Goal: Task Accomplishment & Management: Use online tool/utility

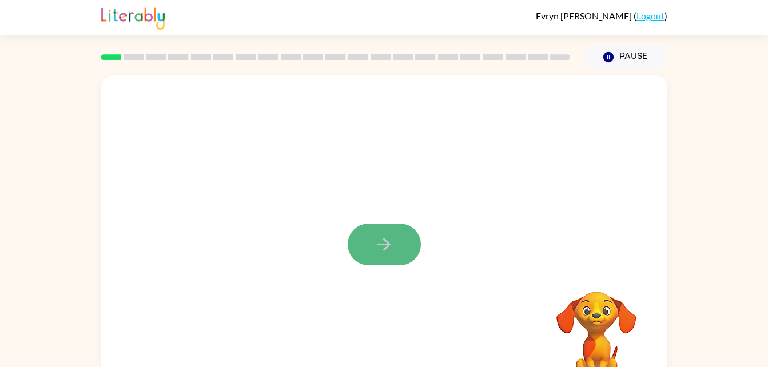
click at [376, 240] on icon "button" at bounding box center [384, 244] width 20 height 20
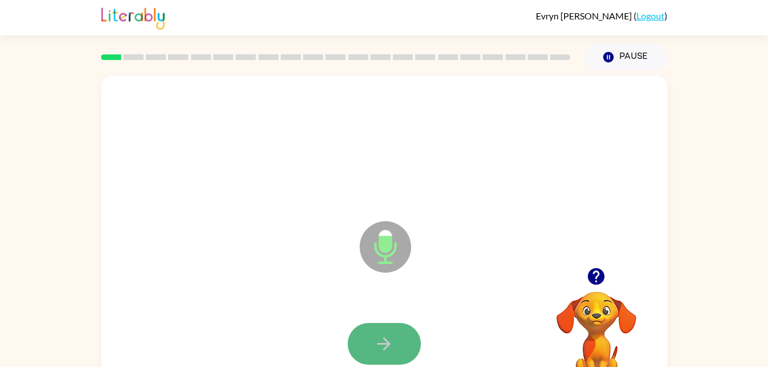
click at [393, 346] on icon "button" at bounding box center [384, 344] width 20 height 20
click at [378, 352] on icon "button" at bounding box center [384, 344] width 20 height 20
click at [398, 347] on button "button" at bounding box center [384, 344] width 73 height 42
click at [400, 316] on div at bounding box center [384, 344] width 543 height 94
click at [386, 341] on icon "button" at bounding box center [383, 343] width 13 height 13
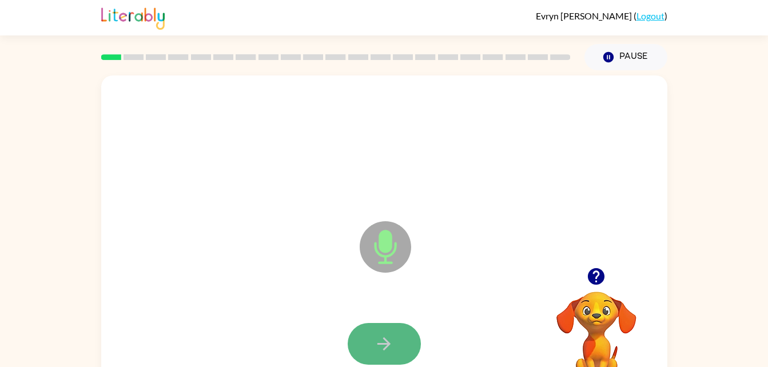
click at [364, 341] on button "button" at bounding box center [384, 344] width 73 height 42
click at [384, 332] on button "button" at bounding box center [384, 344] width 73 height 42
click at [385, 343] on icon "button" at bounding box center [383, 343] width 13 height 13
click at [397, 324] on button "button" at bounding box center [384, 344] width 73 height 42
click at [384, 345] on icon "button" at bounding box center [384, 344] width 20 height 20
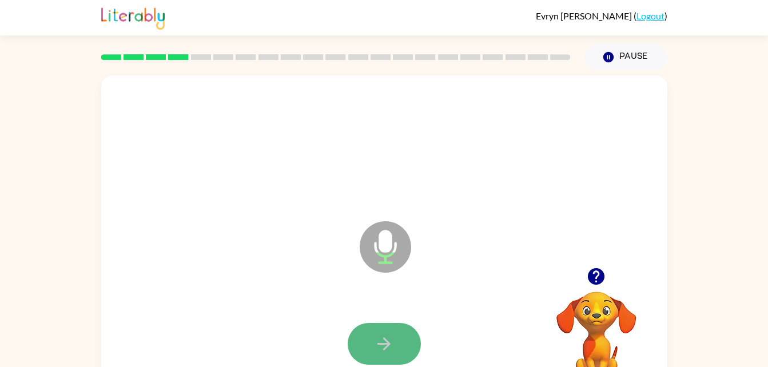
click at [379, 334] on icon "button" at bounding box center [384, 344] width 20 height 20
click at [386, 346] on icon "button" at bounding box center [384, 344] width 20 height 20
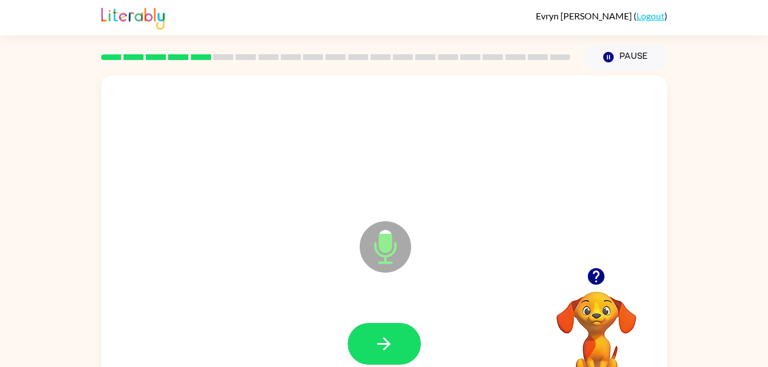
click at [395, 296] on icon "Microphone The Microphone is here when it is your turn to talk" at bounding box center [443, 261] width 172 height 86
click at [382, 339] on icon "button" at bounding box center [384, 344] width 20 height 20
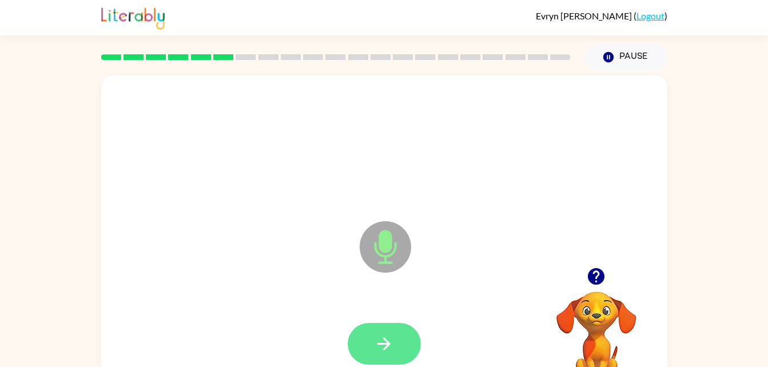
click at [377, 350] on icon "button" at bounding box center [384, 344] width 20 height 20
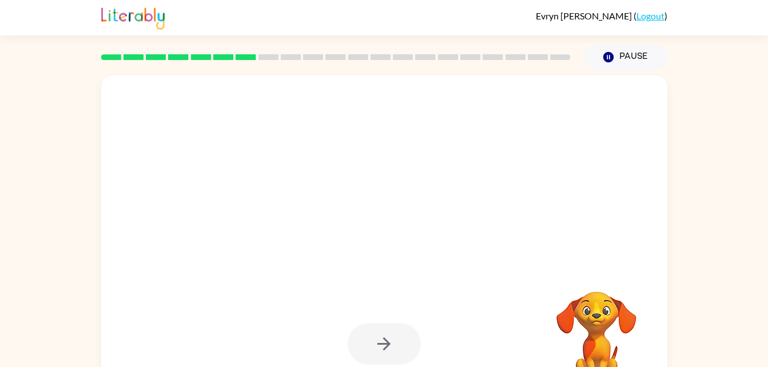
click at [361, 246] on div at bounding box center [384, 238] width 566 height 326
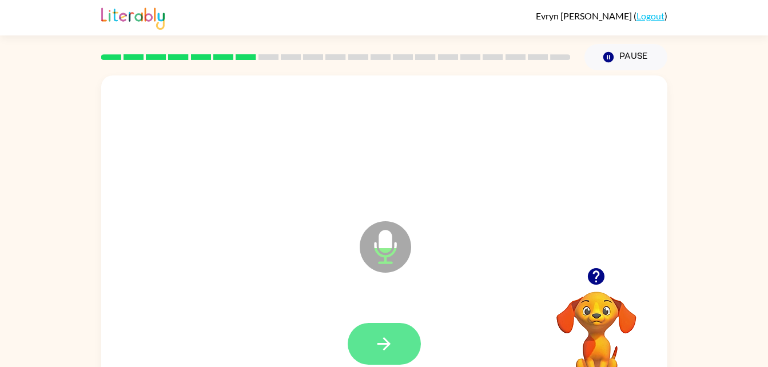
click at [379, 350] on icon "button" at bounding box center [384, 344] width 20 height 20
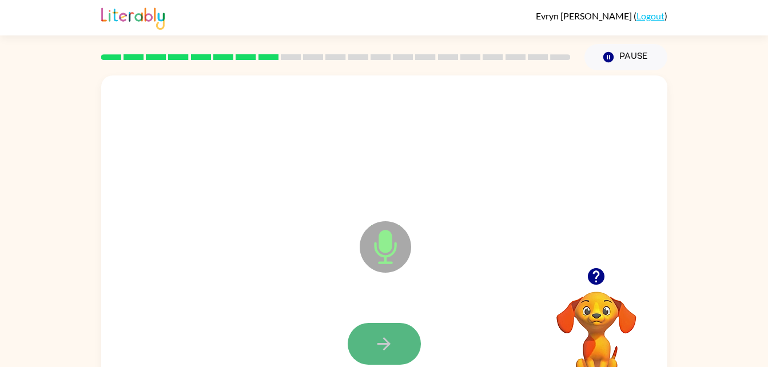
click at [395, 329] on button "button" at bounding box center [384, 344] width 73 height 42
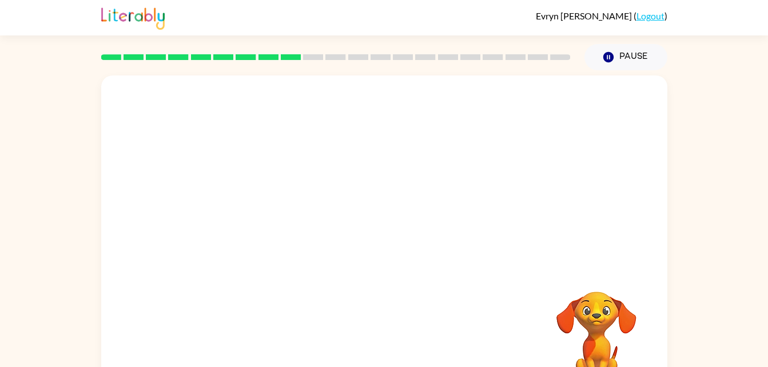
click at [352, 235] on div at bounding box center [384, 171] width 566 height 192
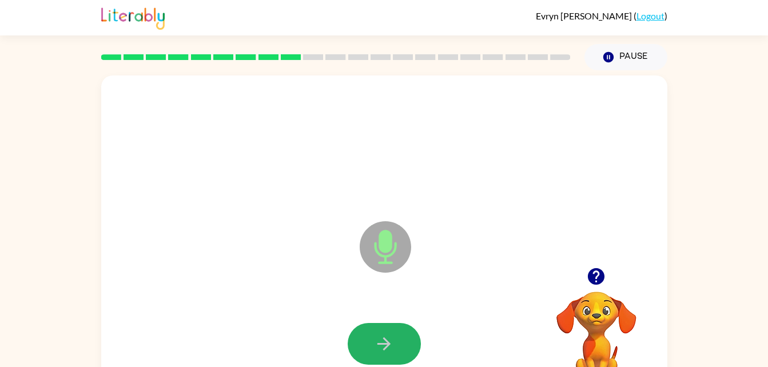
drag, startPoint x: 389, startPoint y: 326, endPoint x: 389, endPoint y: 302, distance: 24.0
click at [389, 302] on div "Microphone The Microphone is here when it is your turn to talk" at bounding box center [384, 238] width 566 height 326
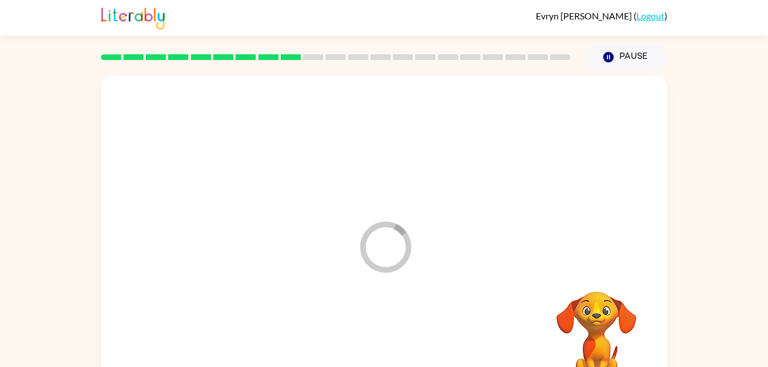
scroll to position [35, 0]
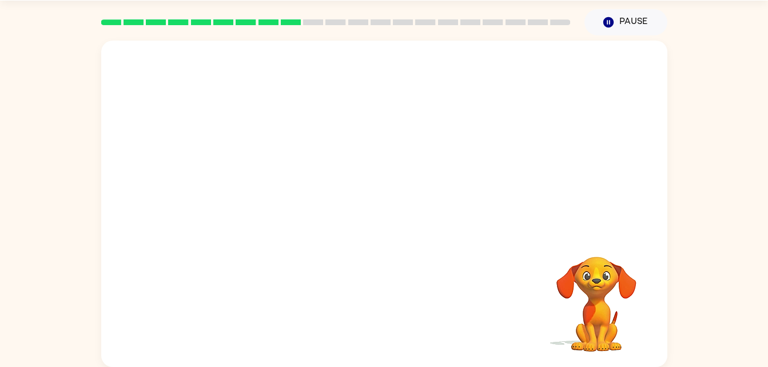
drag, startPoint x: 389, startPoint y: 302, endPoint x: 344, endPoint y: 293, distance: 46.1
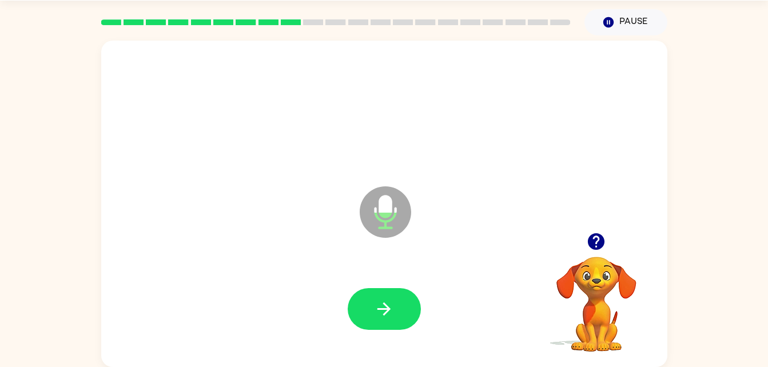
click at [389, 285] on div at bounding box center [384, 309] width 543 height 94
click at [384, 304] on icon "button" at bounding box center [383, 308] width 13 height 13
click at [389, 309] on icon "button" at bounding box center [383, 308] width 13 height 13
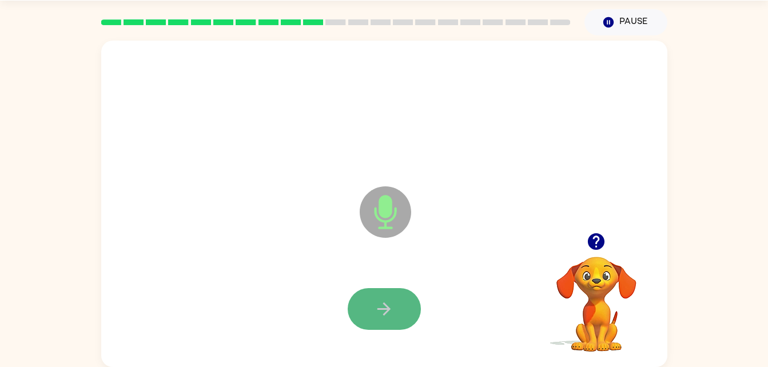
click at [393, 300] on button "button" at bounding box center [384, 309] width 73 height 42
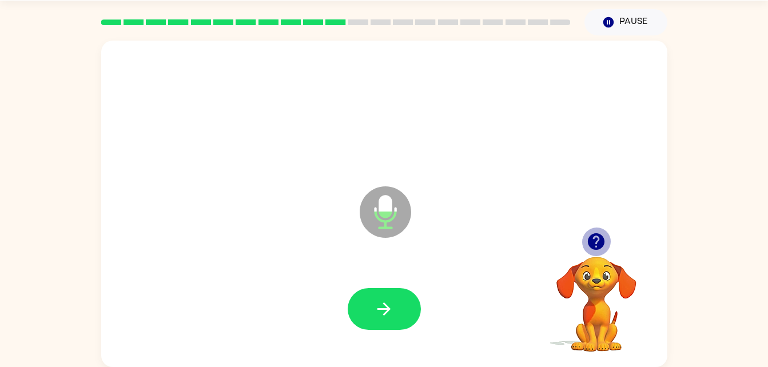
click at [600, 237] on icon "button" at bounding box center [596, 241] width 17 height 17
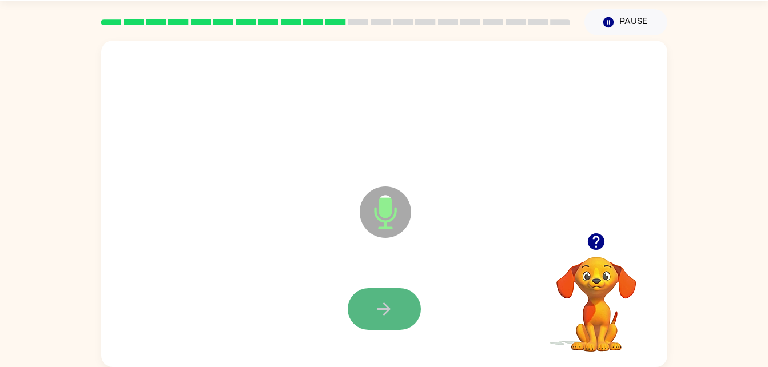
click at [389, 291] on button "button" at bounding box center [384, 309] width 73 height 42
click at [371, 310] on button "button" at bounding box center [384, 309] width 73 height 42
click at [378, 293] on button "button" at bounding box center [384, 309] width 73 height 42
click at [392, 304] on icon "button" at bounding box center [384, 309] width 20 height 20
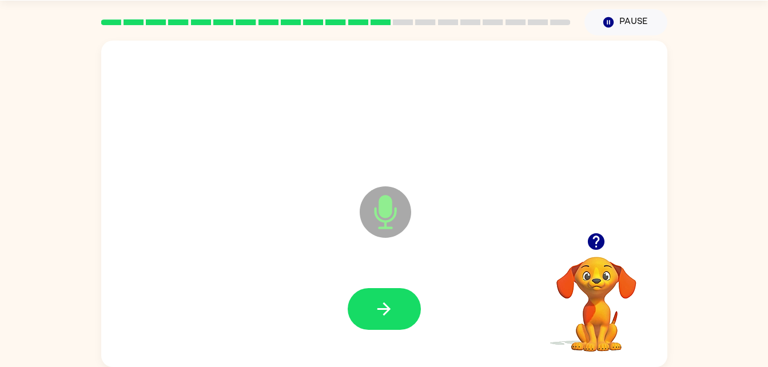
click at [382, 286] on div at bounding box center [384, 309] width 543 height 94
click at [384, 318] on icon "button" at bounding box center [384, 309] width 20 height 20
click at [390, 304] on icon "button" at bounding box center [384, 309] width 20 height 20
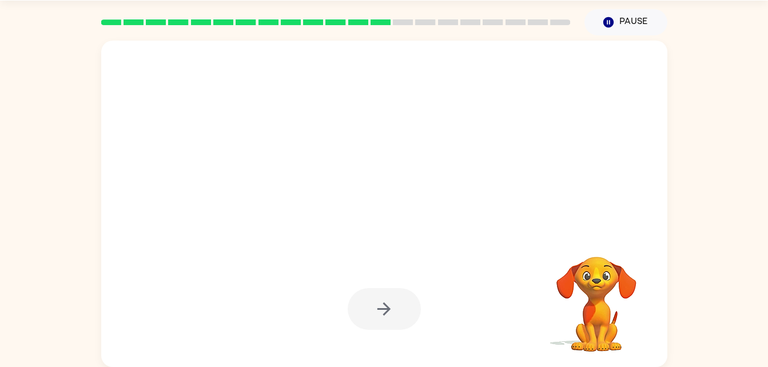
click at [583, 163] on div at bounding box center [357, 183] width 488 height 41
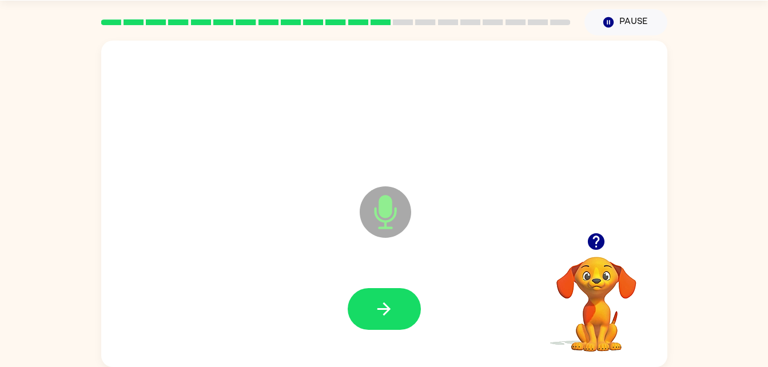
click at [391, 286] on div at bounding box center [384, 309] width 543 height 94
click at [393, 288] on button "button" at bounding box center [384, 309] width 73 height 42
click at [378, 296] on button "button" at bounding box center [384, 309] width 73 height 42
click at [373, 296] on button "button" at bounding box center [384, 309] width 73 height 42
click at [380, 289] on button "button" at bounding box center [384, 309] width 73 height 42
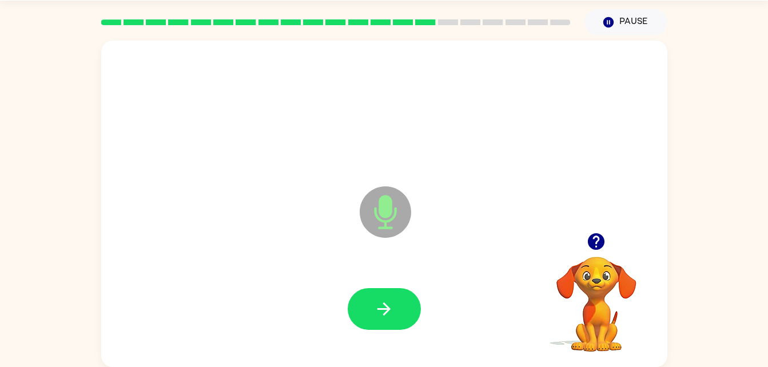
click at [387, 274] on div at bounding box center [384, 309] width 543 height 94
click at [385, 299] on icon "button" at bounding box center [384, 309] width 20 height 20
click at [395, 296] on button "button" at bounding box center [384, 309] width 73 height 42
click at [385, 300] on icon "button" at bounding box center [384, 309] width 20 height 20
click at [385, 297] on button "button" at bounding box center [384, 309] width 73 height 42
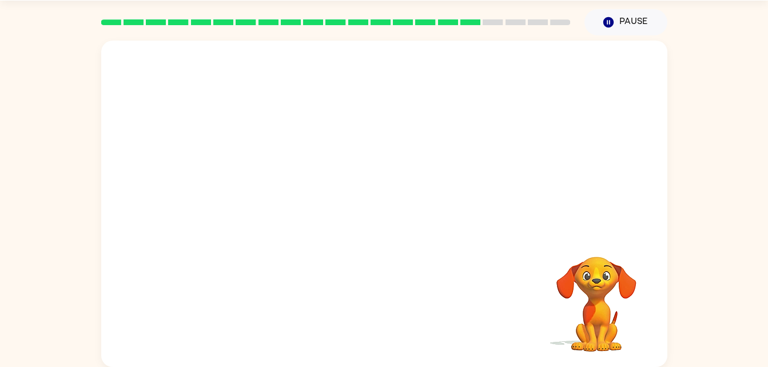
scroll to position [0, 0]
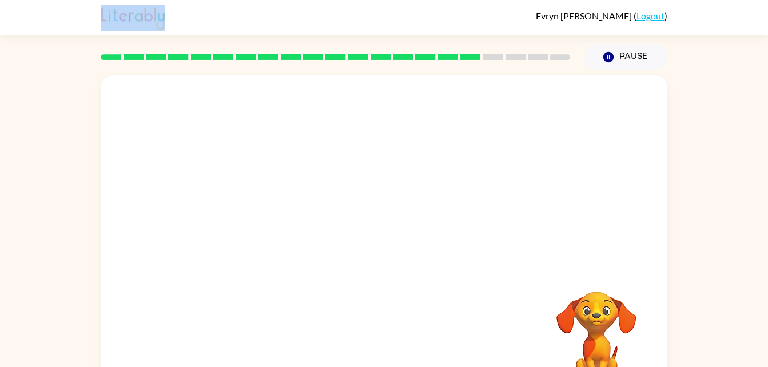
click at [523, 0] on html "Evryn Courtney ( Logout ) Pause Pause Your browser must support playing .mp4 fi…" at bounding box center [384, 201] width 768 height 402
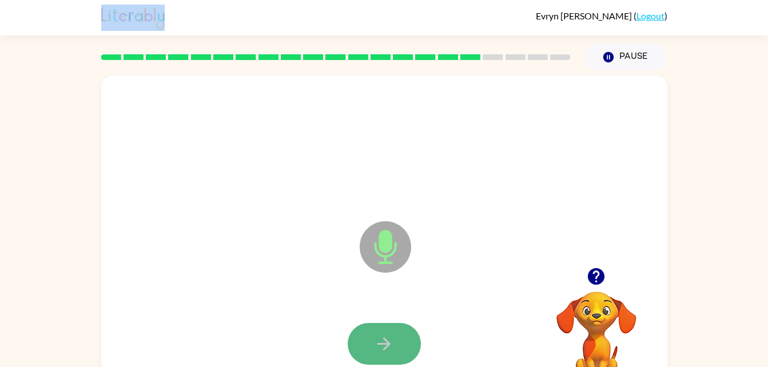
click at [388, 341] on icon "button" at bounding box center [384, 344] width 20 height 20
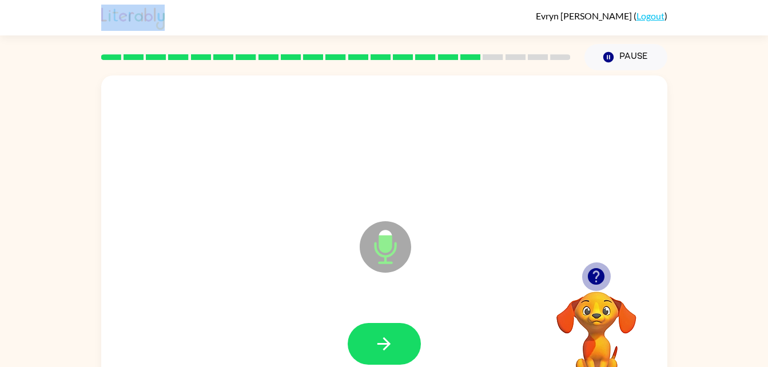
click at [596, 270] on icon "button" at bounding box center [596, 276] width 17 height 17
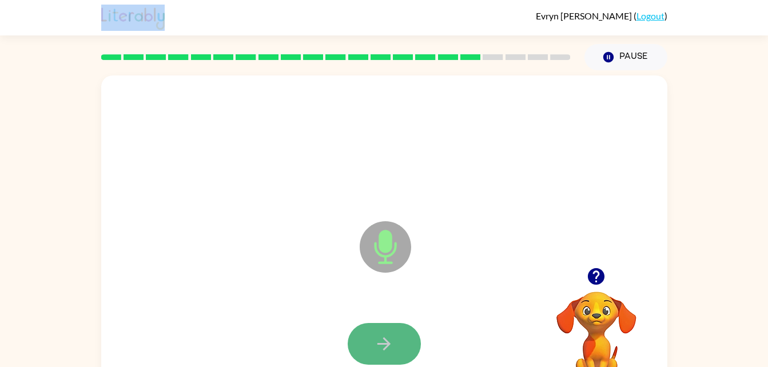
click at [378, 338] on icon "button" at bounding box center [384, 344] width 20 height 20
click at [378, 333] on button "button" at bounding box center [384, 344] width 73 height 42
click at [383, 345] on icon "button" at bounding box center [384, 344] width 20 height 20
click at [382, 333] on button "button" at bounding box center [384, 344] width 73 height 42
click at [386, 325] on button "button" at bounding box center [384, 344] width 73 height 42
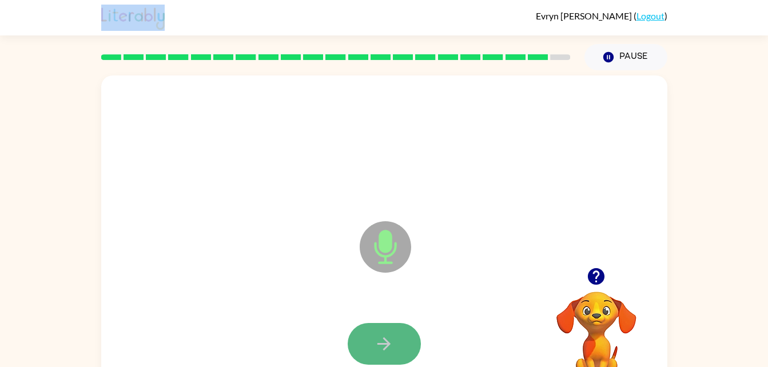
click at [384, 324] on button "button" at bounding box center [384, 344] width 73 height 42
click at [378, 325] on button "button" at bounding box center [384, 344] width 73 height 42
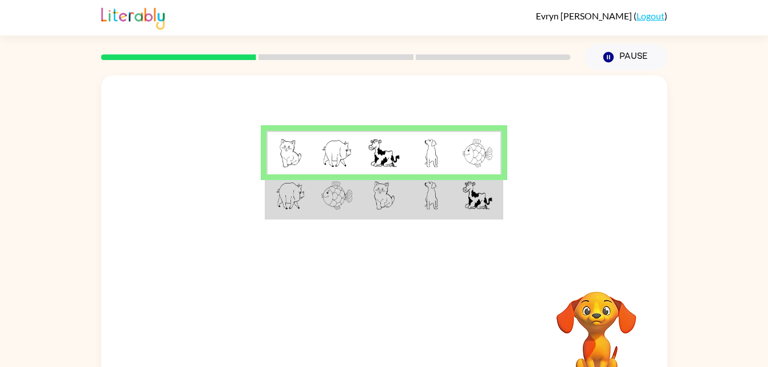
click at [473, 149] on img at bounding box center [478, 153] width 30 height 29
click at [431, 154] on img at bounding box center [431, 153] width 14 height 29
click at [386, 153] on img at bounding box center [383, 153] width 31 height 29
click at [388, 178] on td at bounding box center [383, 196] width 47 height 44
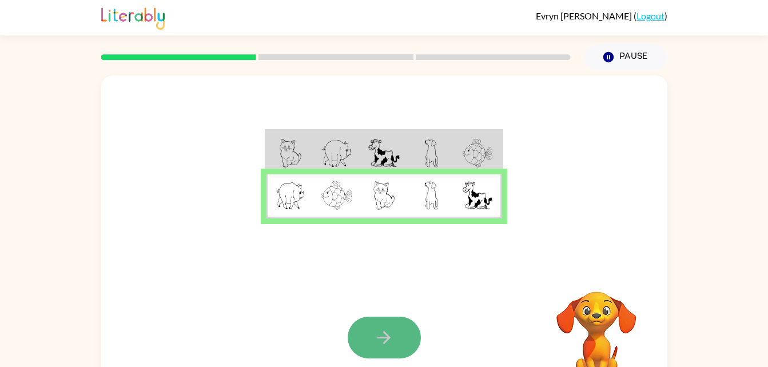
click at [382, 325] on button "button" at bounding box center [384, 338] width 73 height 42
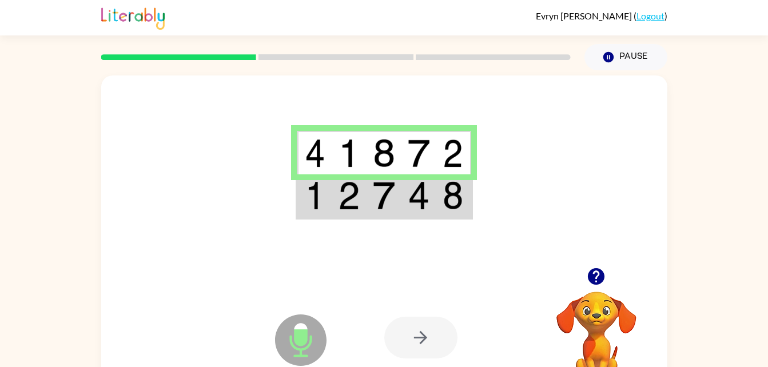
click at [388, 188] on img at bounding box center [384, 195] width 22 height 29
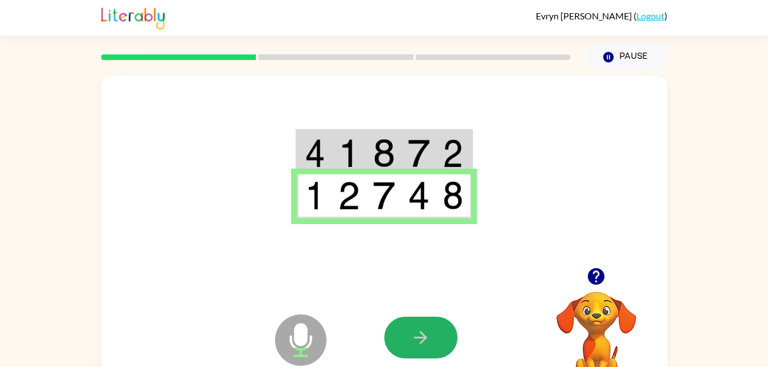
drag, startPoint x: 429, startPoint y: 344, endPoint x: 429, endPoint y: 335, distance: 8.6
click at [429, 335] on icon "button" at bounding box center [420, 338] width 20 height 20
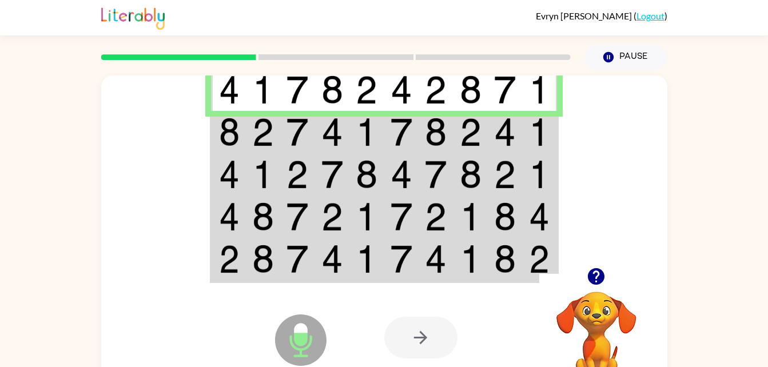
click at [243, 125] on td at bounding box center [228, 132] width 35 height 42
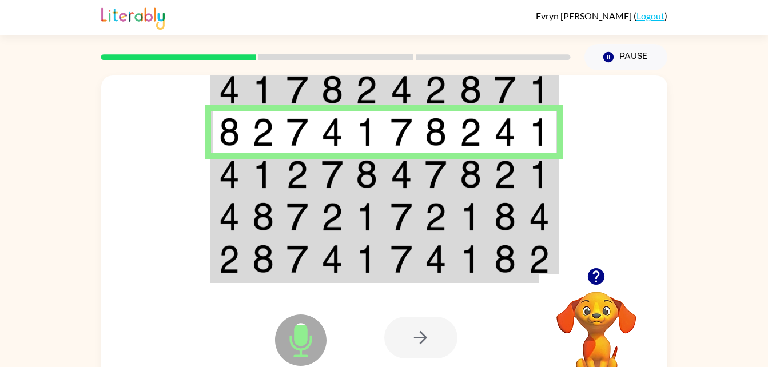
click at [246, 153] on td at bounding box center [263, 132] width 35 height 42
click at [244, 164] on td at bounding box center [228, 174] width 35 height 42
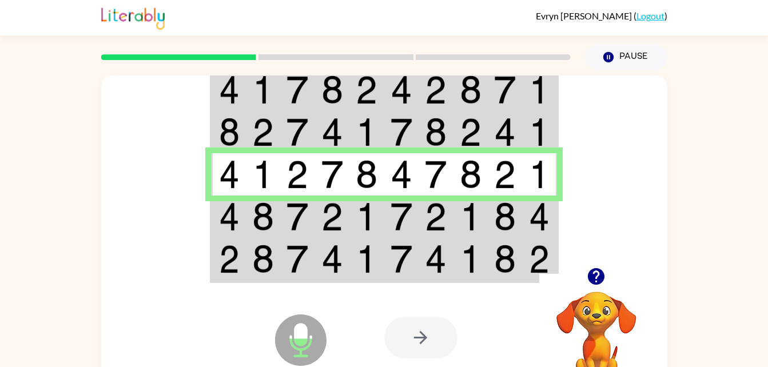
click at [229, 212] on img at bounding box center [229, 216] width 21 height 29
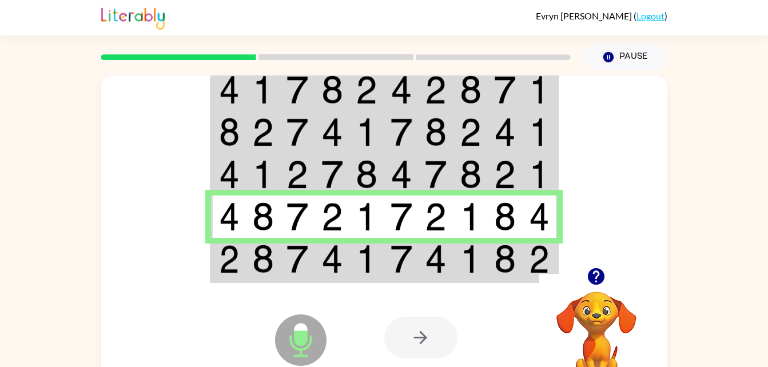
click at [248, 255] on td at bounding box center [263, 260] width 35 height 44
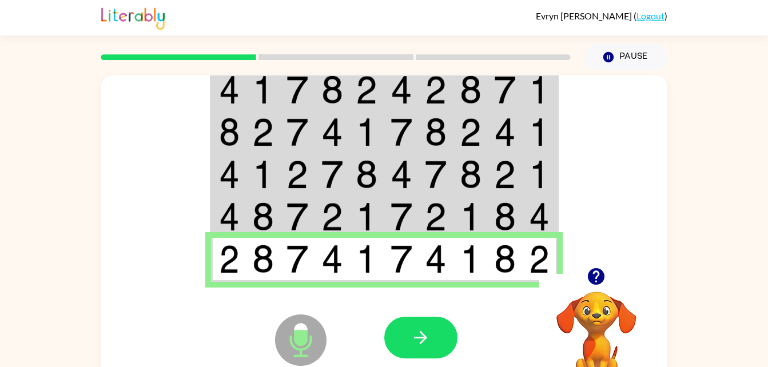
click at [426, 315] on icon "Microphone The Microphone is here when it is your turn to talk" at bounding box center [358, 355] width 172 height 86
click at [426, 329] on icon "button" at bounding box center [420, 338] width 20 height 20
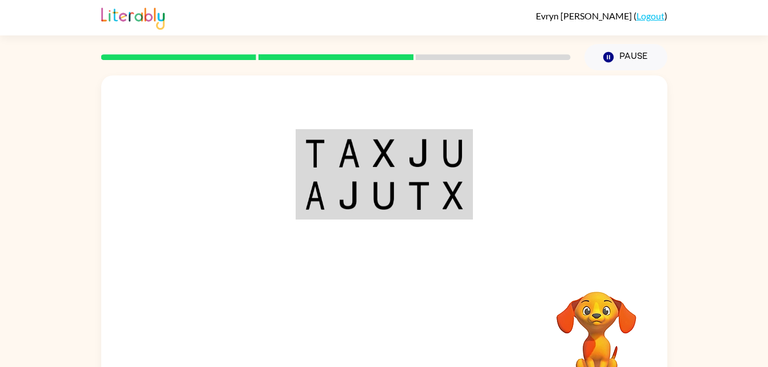
click at [342, 209] on img at bounding box center [349, 195] width 22 height 29
drag, startPoint x: 331, startPoint y: 198, endPoint x: 320, endPoint y: 172, distance: 27.9
click at [320, 172] on tbody at bounding box center [384, 174] width 174 height 87
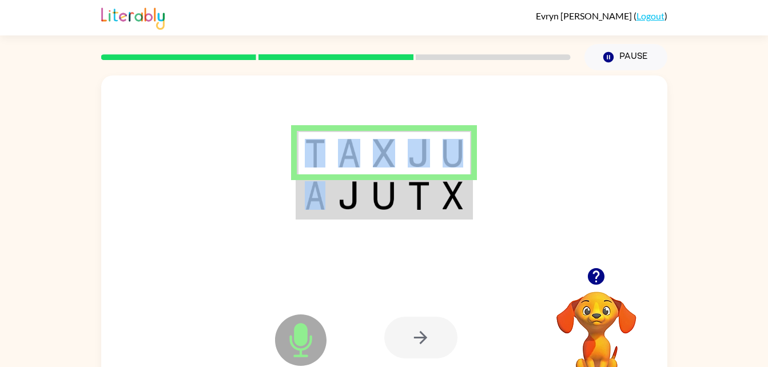
drag, startPoint x: 320, startPoint y: 172, endPoint x: 313, endPoint y: 193, distance: 21.7
click at [313, 193] on img at bounding box center [315, 195] width 21 height 29
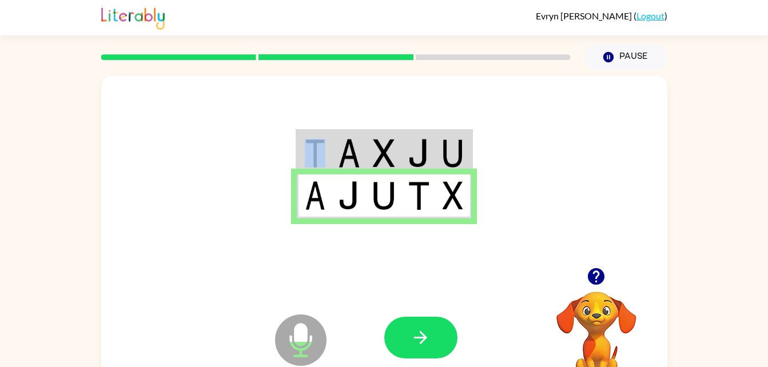
drag, startPoint x: 314, startPoint y: 106, endPoint x: 309, endPoint y: 151, distance: 45.5
click at [309, 151] on div at bounding box center [384, 171] width 566 height 192
click at [312, 149] on img at bounding box center [315, 153] width 21 height 29
click at [409, 328] on button "button" at bounding box center [420, 338] width 73 height 42
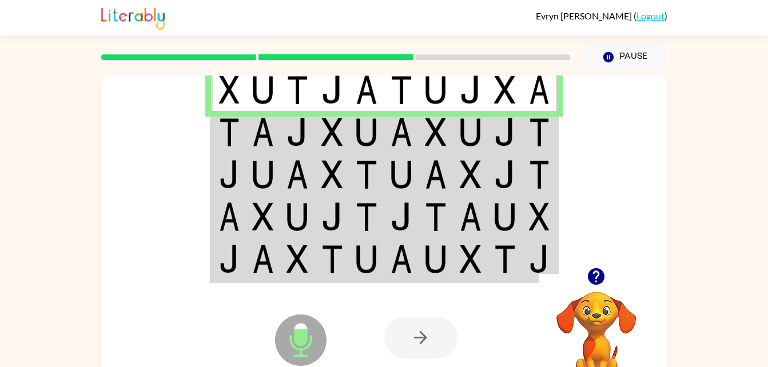
drag, startPoint x: 304, startPoint y: 136, endPoint x: 287, endPoint y: 122, distance: 22.3
click at [287, 122] on img at bounding box center [297, 132] width 22 height 29
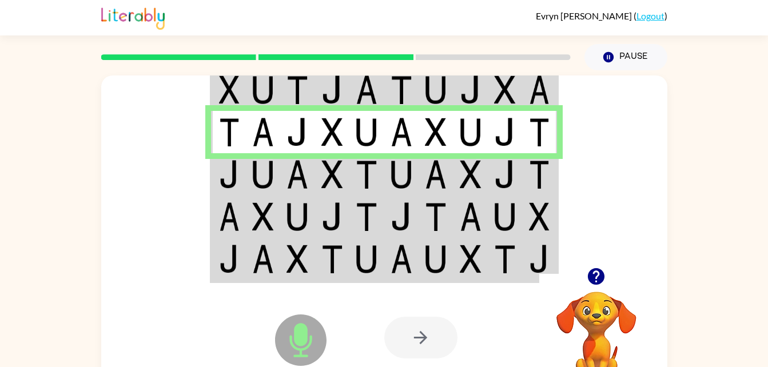
click at [348, 168] on td at bounding box center [332, 174] width 35 height 42
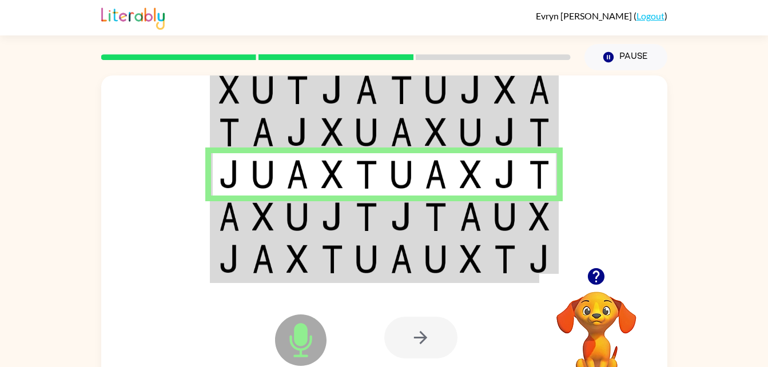
click at [482, 206] on td at bounding box center [470, 217] width 35 height 42
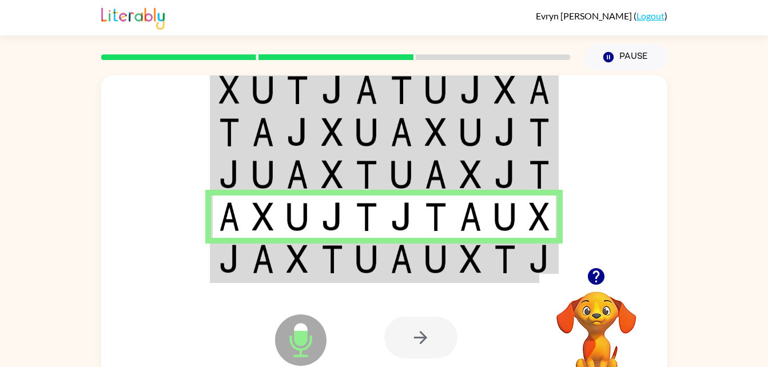
drag, startPoint x: 236, startPoint y: 244, endPoint x: 234, endPoint y: 265, distance: 21.2
click at [234, 265] on td at bounding box center [228, 260] width 35 height 44
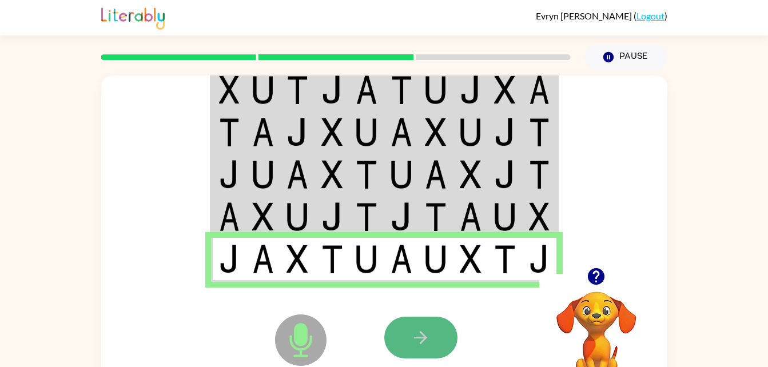
click at [402, 330] on button "button" at bounding box center [420, 338] width 73 height 42
